Goal: Communication & Community: Answer question/provide support

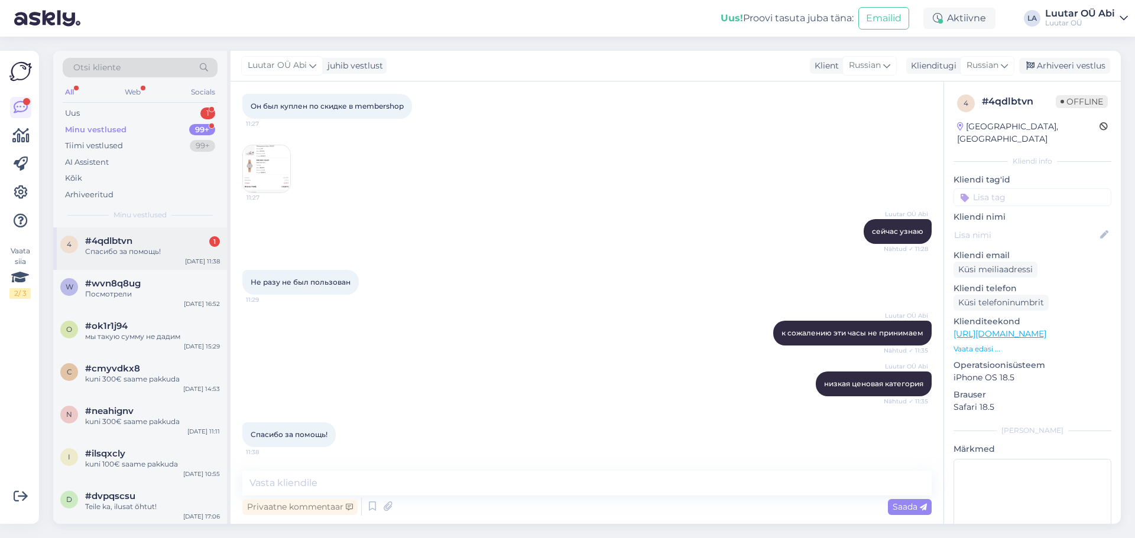
click at [174, 239] on div "#4qdlbtvn 1" at bounding box center [152, 241] width 135 height 11
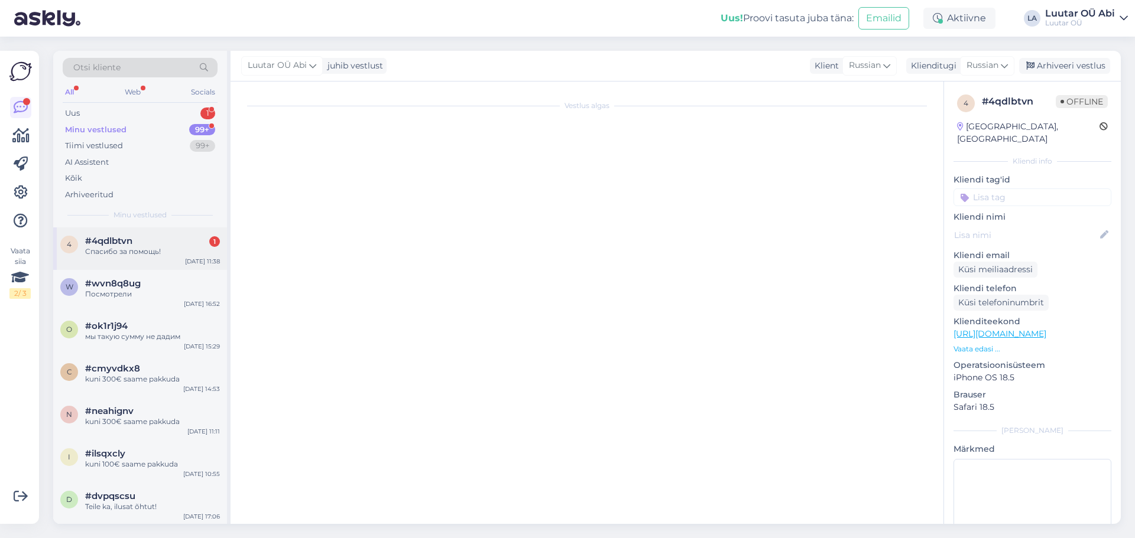
scroll to position [1057, 0]
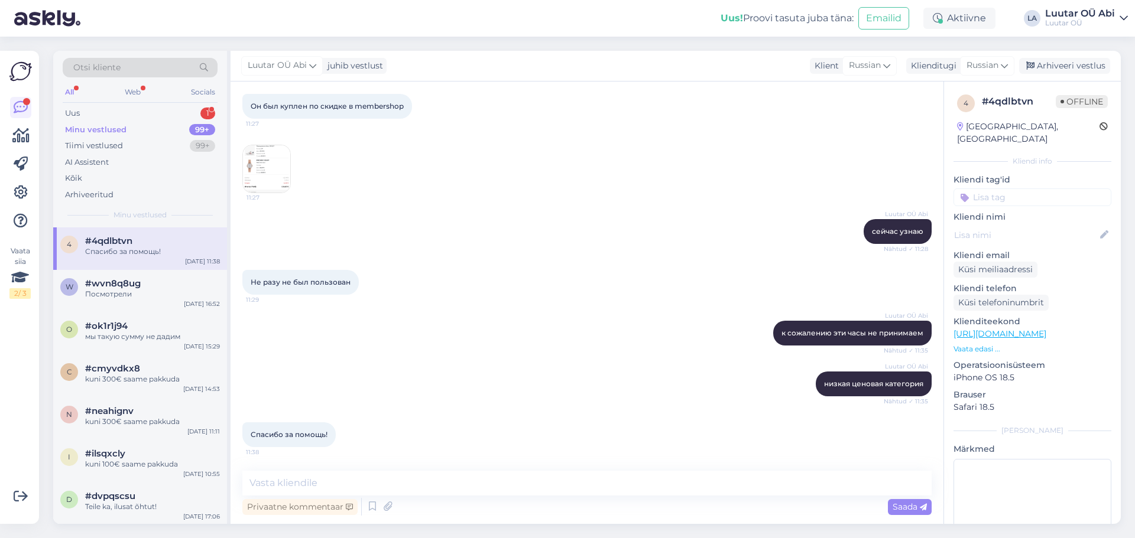
click at [584, 353] on div "Luutar [PERSON_NAME] к сожалению эти часы не принимаем Nähtud ✓ 11:35" at bounding box center [586, 333] width 689 height 51
click at [206, 105] on div "Uus 1" at bounding box center [140, 113] width 155 height 17
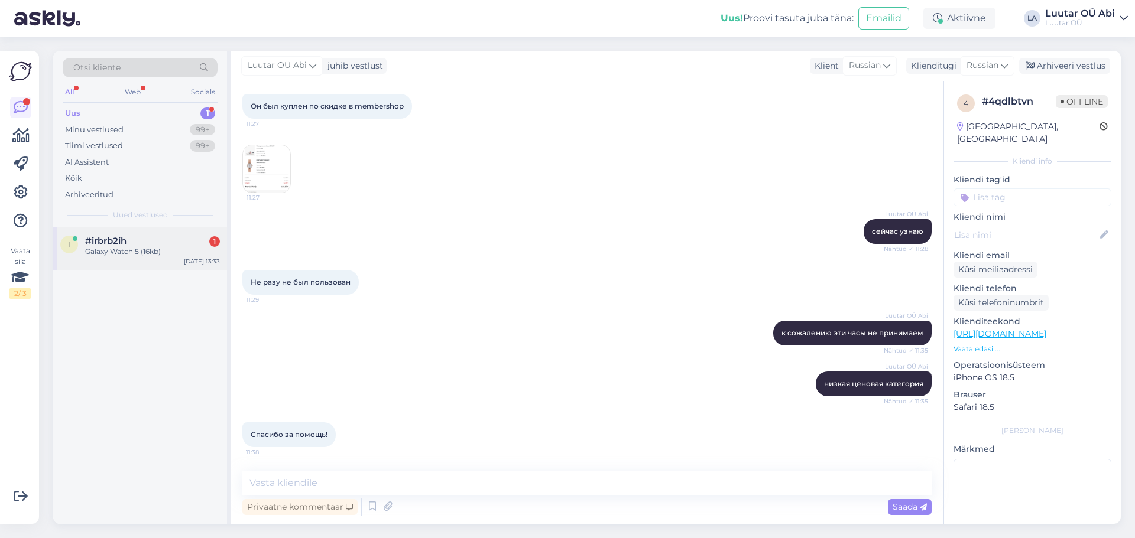
click at [171, 232] on div "i #irbrb2ih 1 Galaxy Watch 5 (16kb) [DATE] 13:33" at bounding box center [140, 249] width 174 height 43
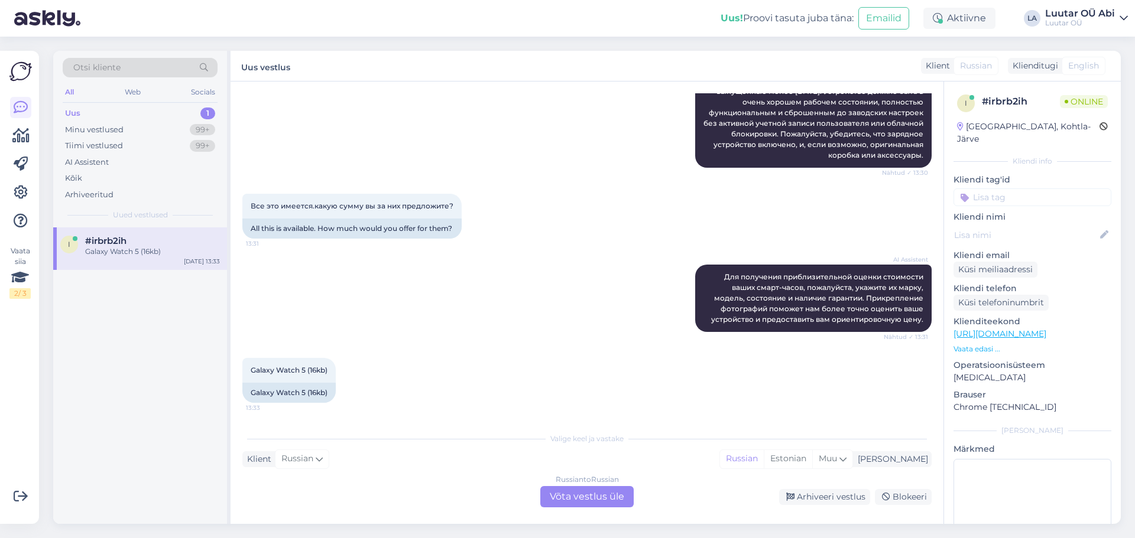
scroll to position [275, 0]
drag, startPoint x: 249, startPoint y: 373, endPoint x: 342, endPoint y: 371, distance: 92.2
click at [336, 371] on div "Galaxy Watch 5 (16kb) 13:33 Galaxy Watch 5 (16kb)" at bounding box center [288, 380] width 93 height 45
click at [342, 371] on div at bounding box center [341, 380] width 11 height 45
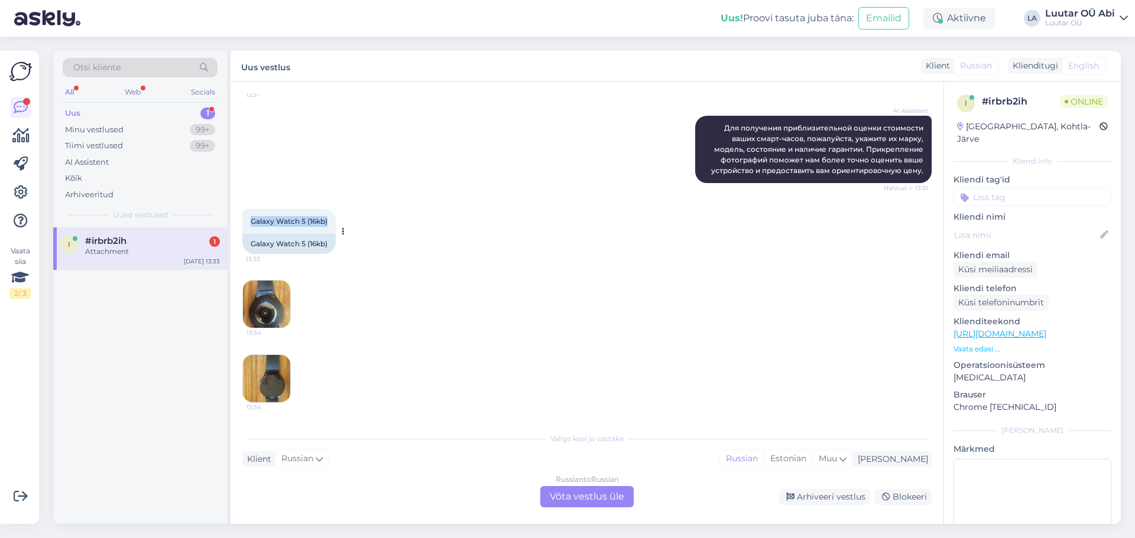
drag, startPoint x: 249, startPoint y: 215, endPoint x: 331, endPoint y: 214, distance: 81.6
click at [331, 214] on div "Galaxy Watch 5 (16kb) 13:33" at bounding box center [288, 221] width 93 height 25
copy span "Galaxy Watch 5 (16kb)"
click at [581, 498] on div "Russian to Russian Võta vestlus üle" at bounding box center [586, 496] width 93 height 21
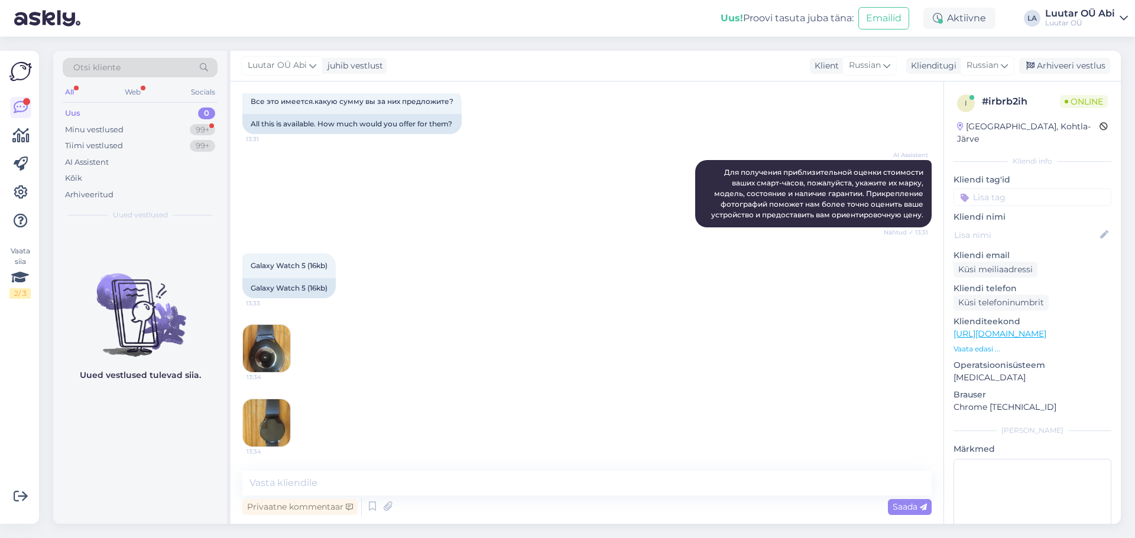
click at [521, 499] on div "Privaatne kommentaar Saada" at bounding box center [586, 507] width 689 height 22
click at [515, 492] on textarea at bounding box center [586, 483] width 689 height 25
type textarea "минутку"
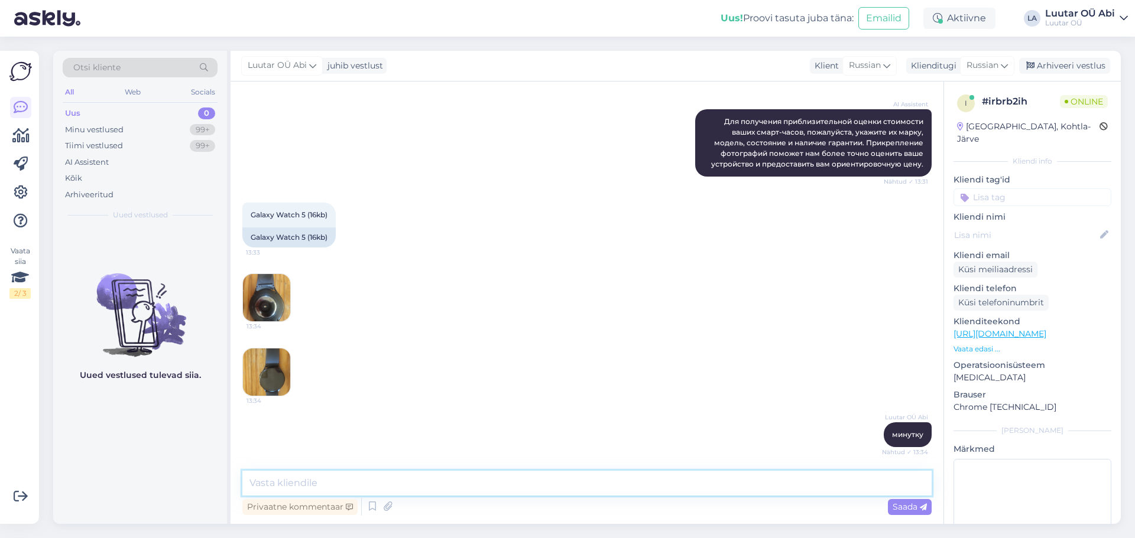
scroll to position [482, 0]
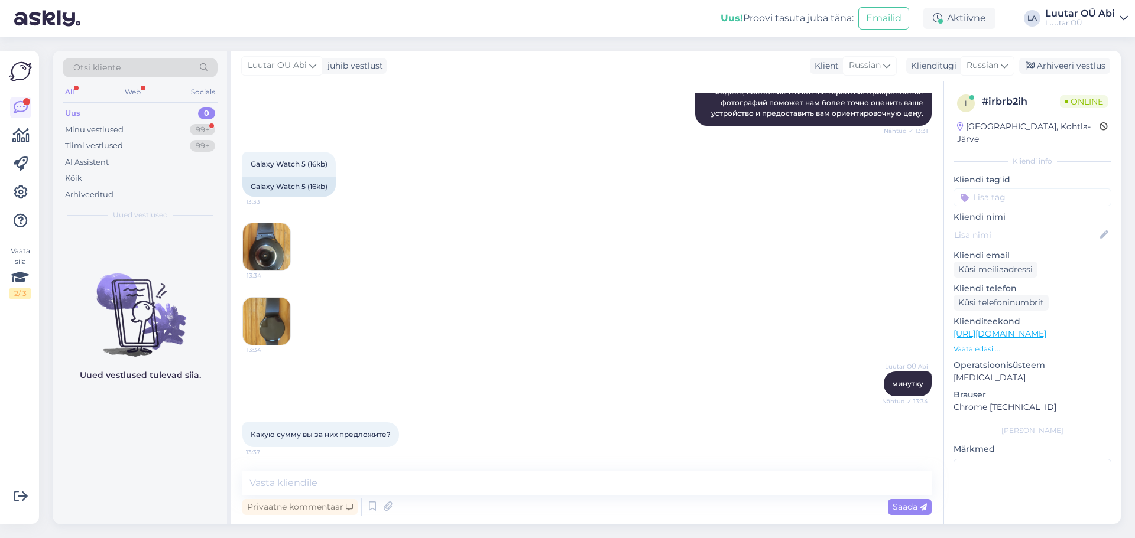
click at [626, 298] on div "13:34 13:34" at bounding box center [586, 284] width 689 height 149
click at [119, 129] on div "Minu vestlused" at bounding box center [94, 130] width 59 height 12
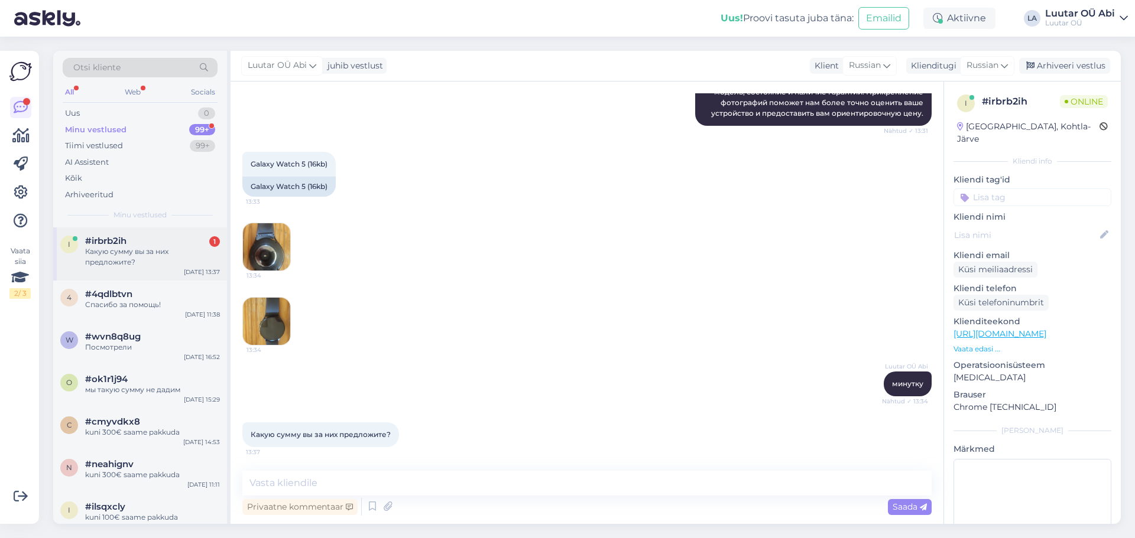
click at [152, 232] on div "i #irbrb2ih 1 Какую сумму вы за них предложите? [DATE] 13:37" at bounding box center [140, 254] width 174 height 53
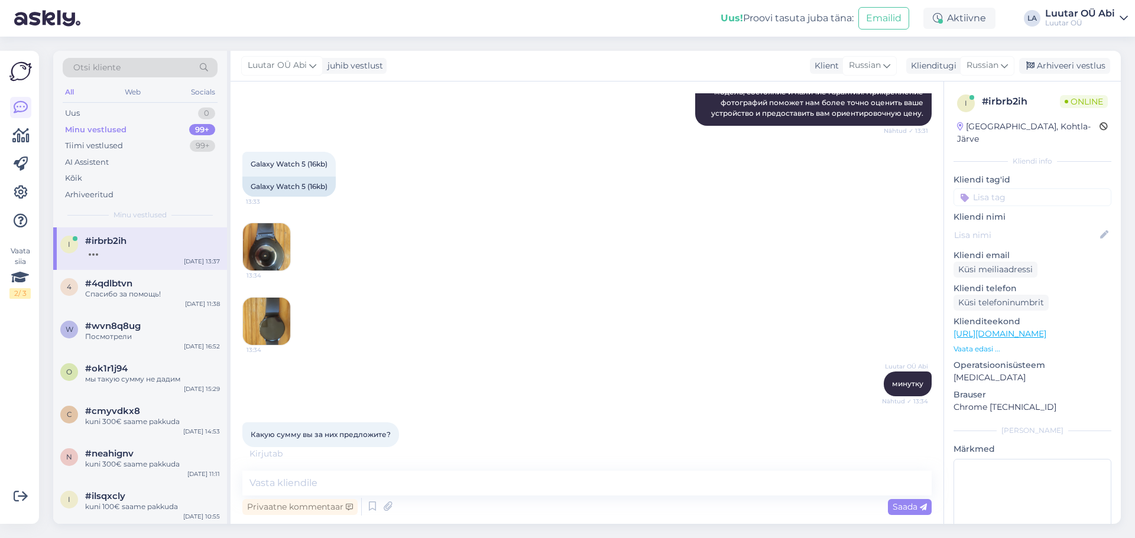
scroll to position [532, 0]
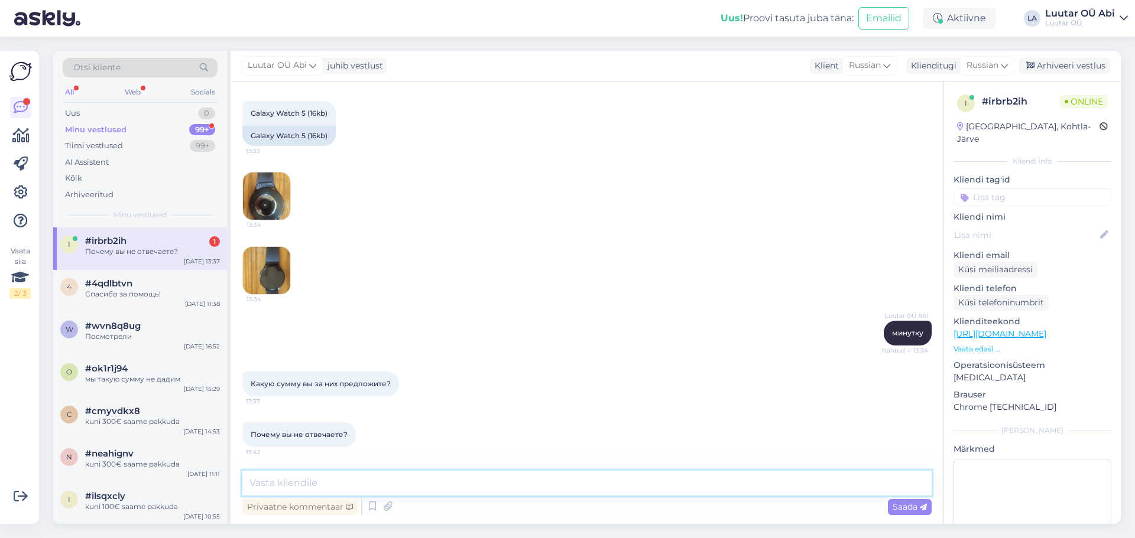
click at [336, 484] on textarea at bounding box center [586, 483] width 689 height 25
click at [415, 484] on textarea "к сожалению данную модель болше не принимаем" at bounding box center [586, 483] width 689 height 25
click at [514, 483] on textarea "к сожалению данную модель больше не принимаем" at bounding box center [586, 483] width 689 height 25
type textarea "к сожалению данную модель больше не принимаем, устарела"
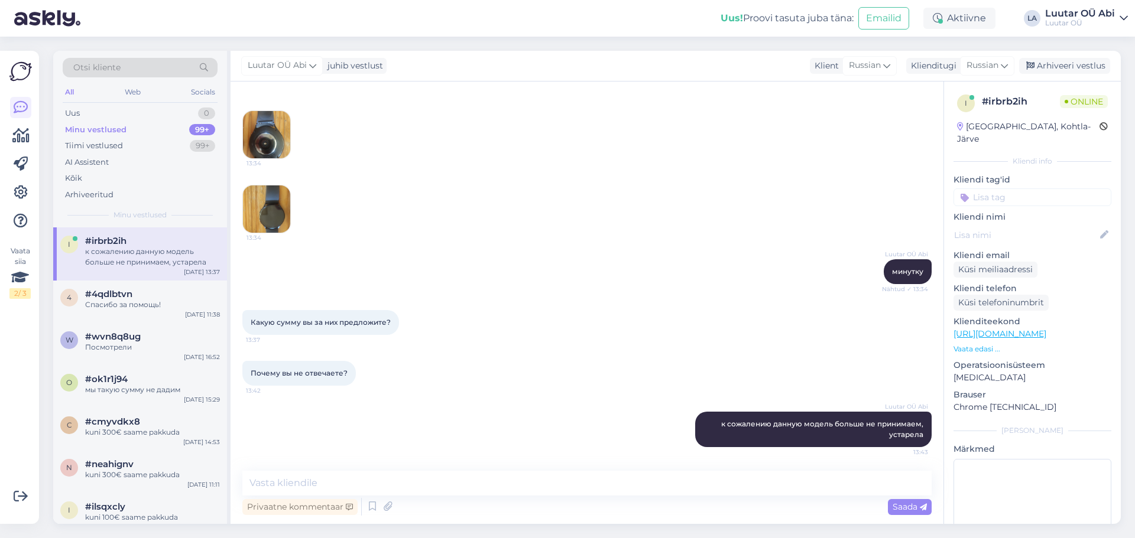
click at [605, 243] on div "13:34 13:34" at bounding box center [586, 172] width 689 height 149
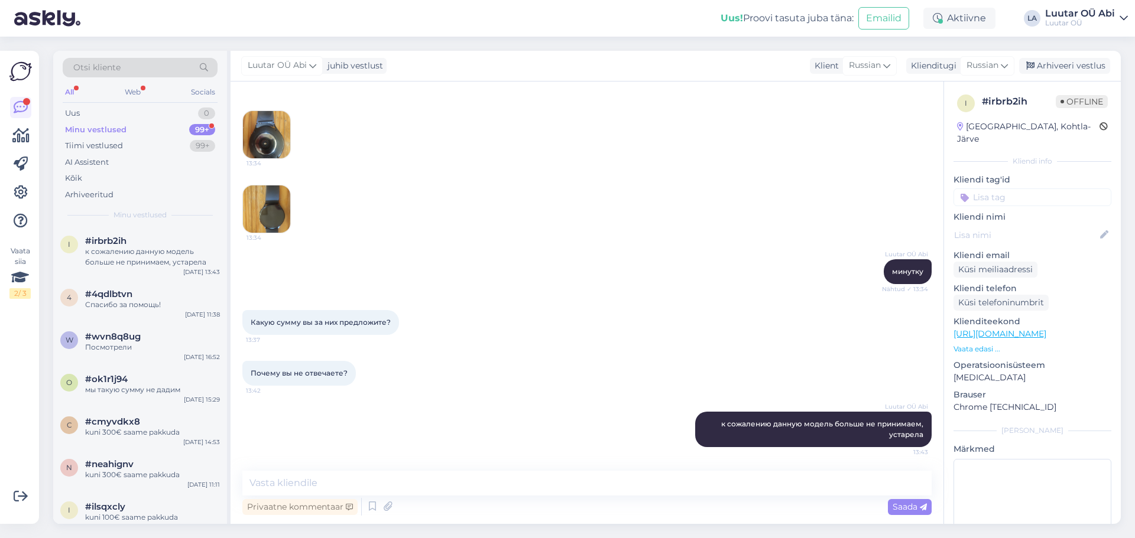
click at [190, 129] on div "99+" at bounding box center [202, 130] width 26 height 12
click at [479, 201] on div "13:34 13:34" at bounding box center [586, 172] width 689 height 149
click at [162, 128] on div "Minu vestlused 99+" at bounding box center [140, 130] width 155 height 17
